Goal: Find specific page/section

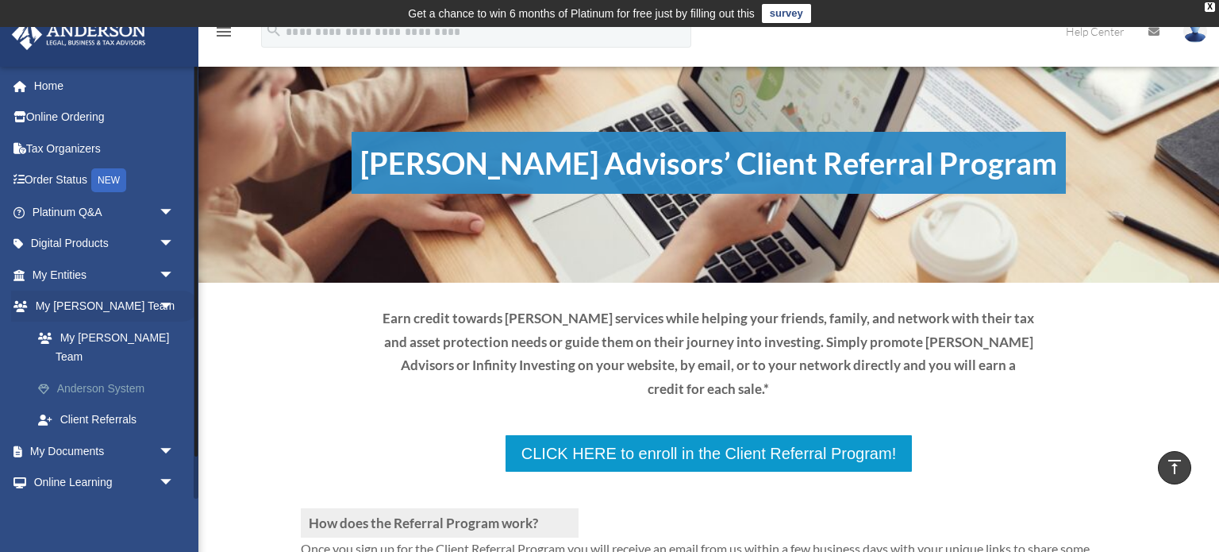
scroll to position [361, 0]
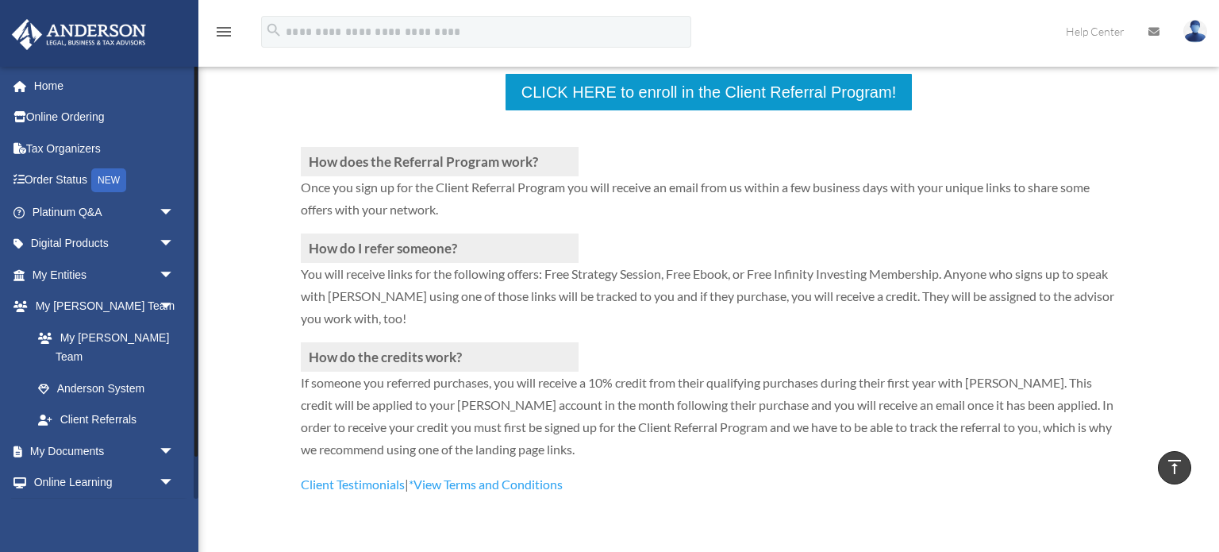
click at [58, 498] on link "Billing arrow_drop_down" at bounding box center [104, 514] width 187 height 32
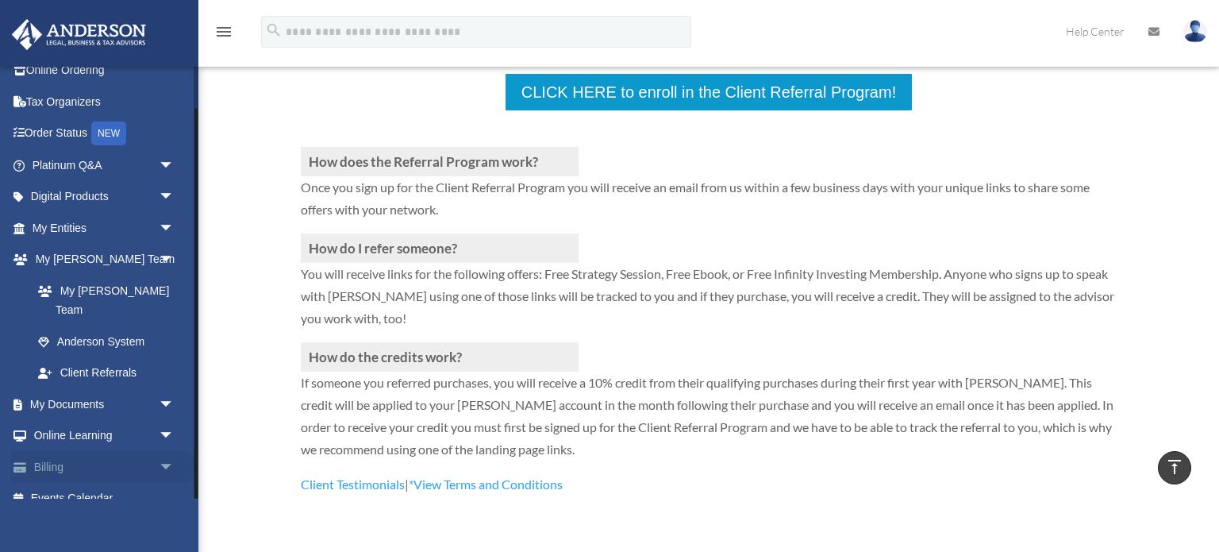
click at [119, 451] on link "Billing arrow_drop_down" at bounding box center [104, 467] width 187 height 32
click at [166, 451] on span "arrow_drop_down" at bounding box center [175, 467] width 32 height 33
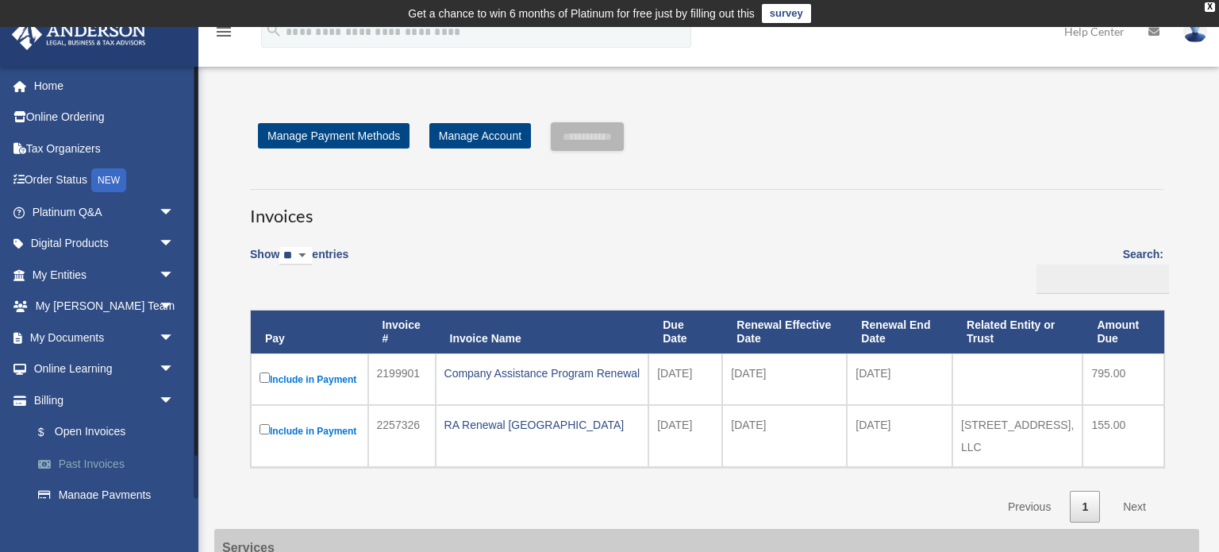
click at [71, 467] on link "Past Invoices" at bounding box center [110, 464] width 176 height 32
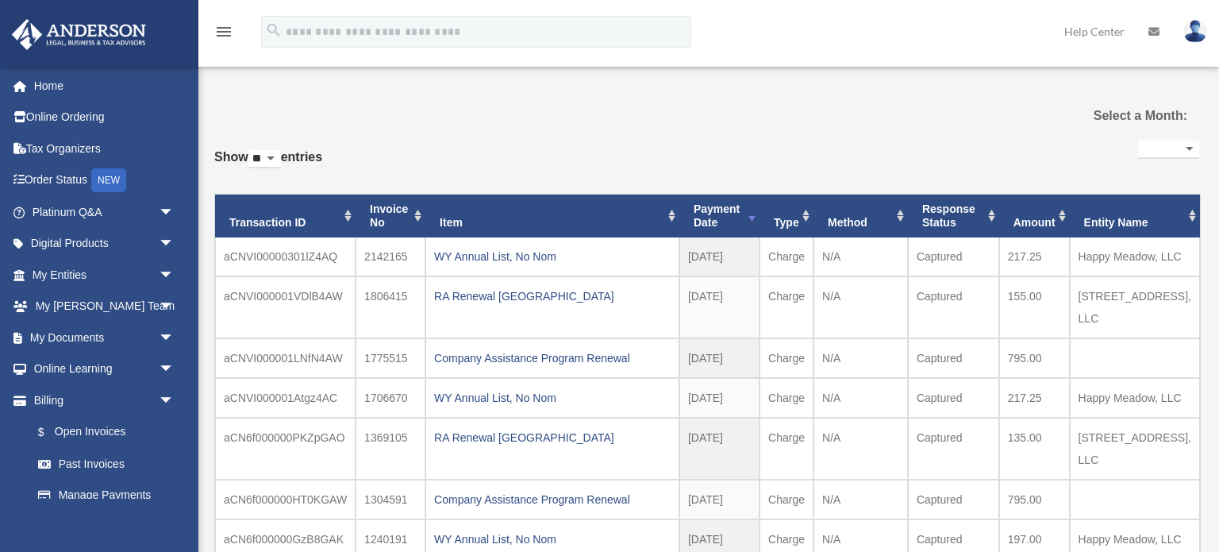
select select
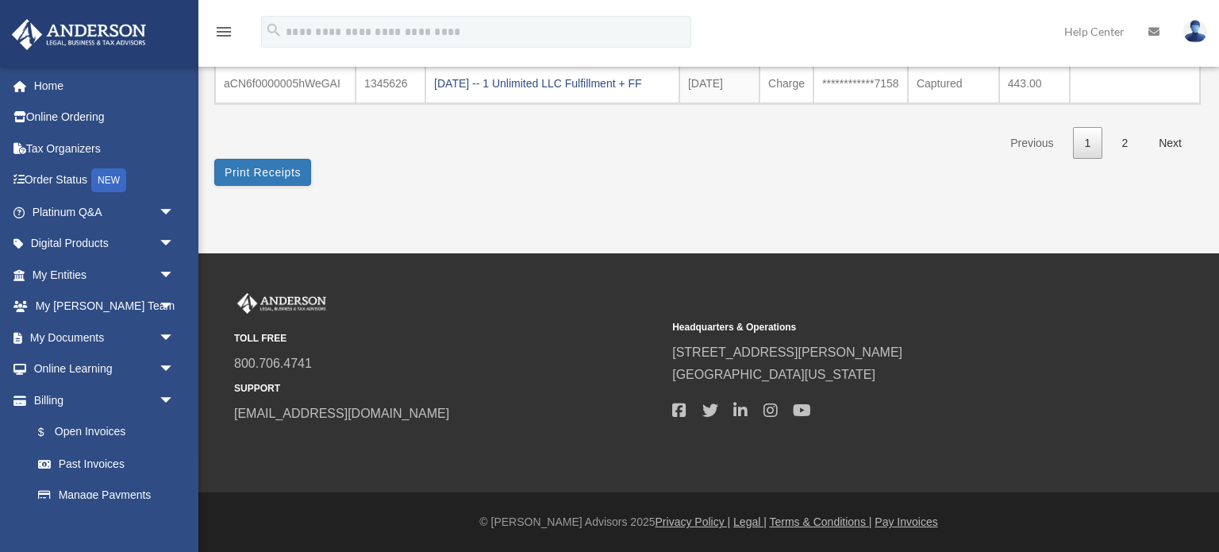
scroll to position [684, 0]
click at [1125, 144] on link "2" at bounding box center [1125, 143] width 30 height 33
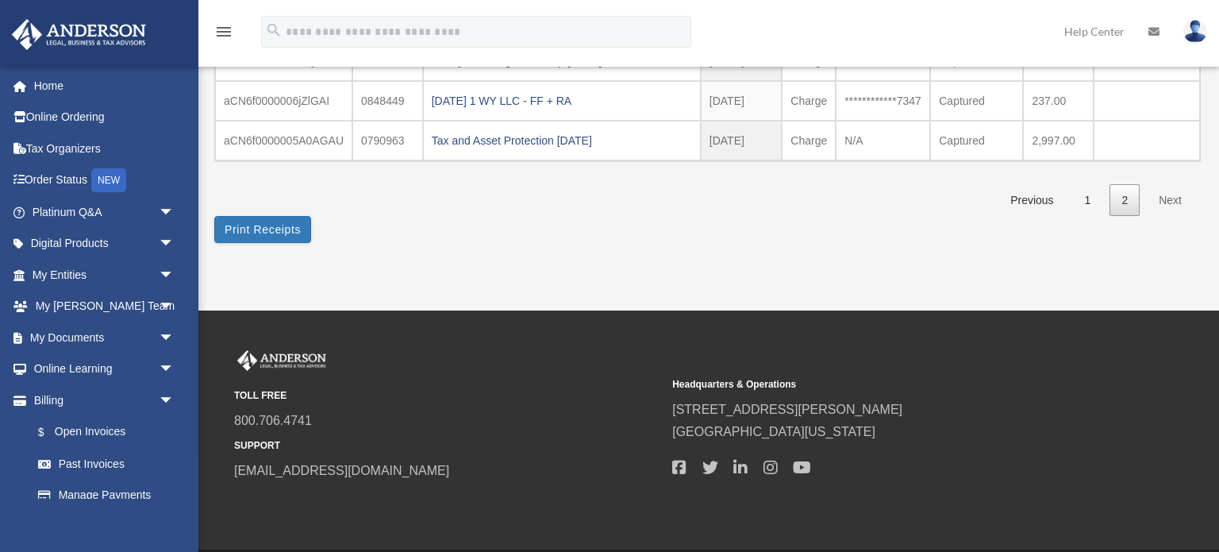
scroll to position [546, 0]
